Goal: Task Accomplishment & Management: Use online tool/utility

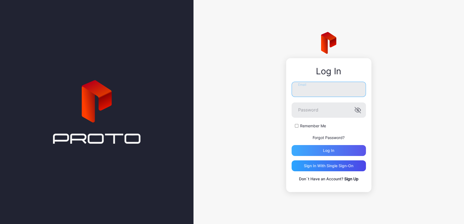
type input "**********"
click at [325, 152] on div "Log in" at bounding box center [328, 151] width 11 height 4
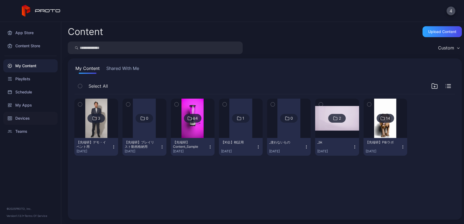
click at [24, 117] on div "Devices" at bounding box center [30, 118] width 54 height 13
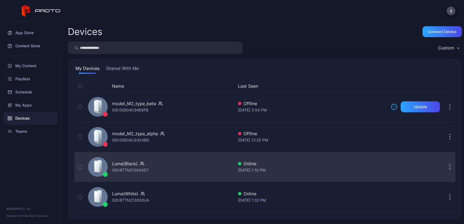
click at [178, 176] on div "Luma(Black) SID: BTTN21300457" at bounding box center [160, 166] width 148 height 27
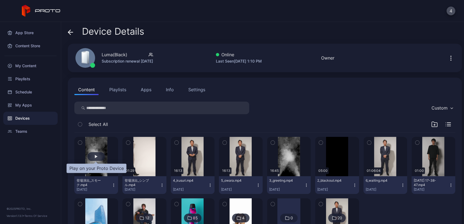
click at [99, 155] on div "button" at bounding box center [97, 156] width 18 height 9
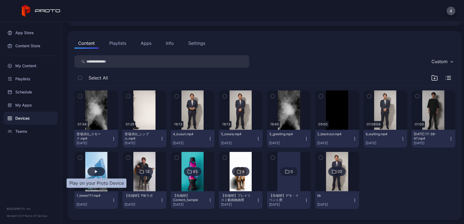
click at [98, 169] on div "button" at bounding box center [97, 171] width 18 height 9
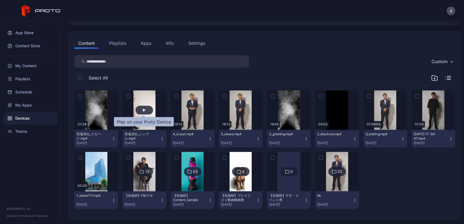
click at [144, 109] on div "button" at bounding box center [144, 110] width 3 height 3
click at [197, 41] on div "Settings" at bounding box center [196, 43] width 17 height 7
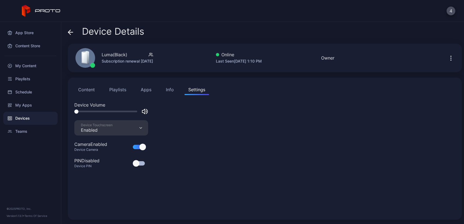
click at [170, 91] on div "Info" at bounding box center [170, 89] width 8 height 7
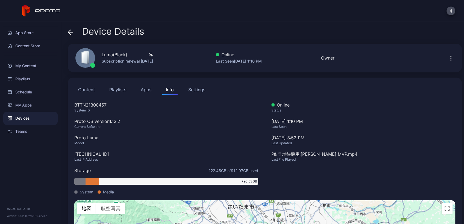
click at [448, 59] on icon "button" at bounding box center [451, 58] width 7 height 7
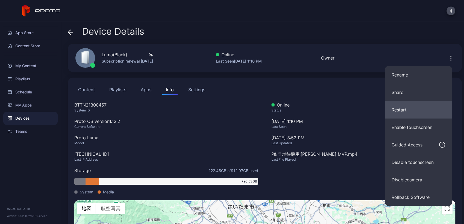
click at [422, 112] on button "Restart" at bounding box center [418, 110] width 67 height 18
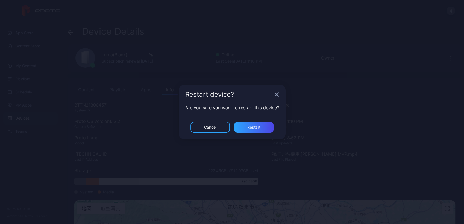
click at [257, 124] on div "Restart" at bounding box center [253, 127] width 39 height 11
